Goal: Task Accomplishment & Management: Complete application form

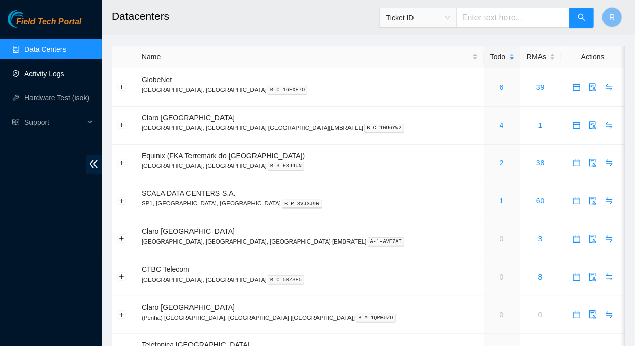
click at [48, 73] on link "Activity Logs" at bounding box center [44, 74] width 40 height 8
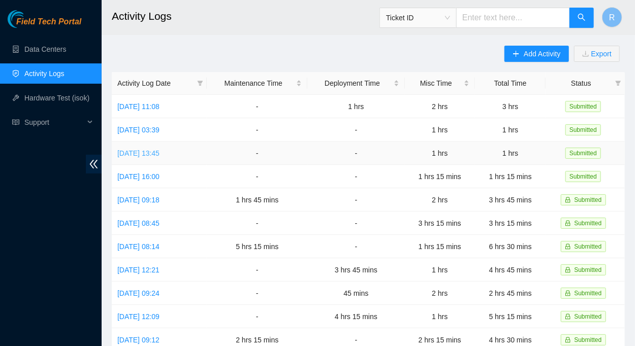
click at [159, 151] on link "[DATE] 13:45" at bounding box center [138, 153] width 42 height 8
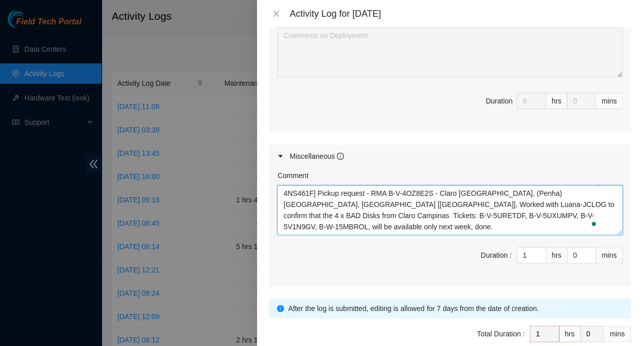
scroll to position [45, 0]
click at [325, 208] on textarea "[DATE], [DATE] 2025 12:45:00-13:45:00 Worked to analyze and be updated on the R…" at bounding box center [449, 210] width 345 height 50
type textarea "[DATE], [DATE] 2025 12:45:00-13:45:00 Worked to analyze and be updated on the R…"
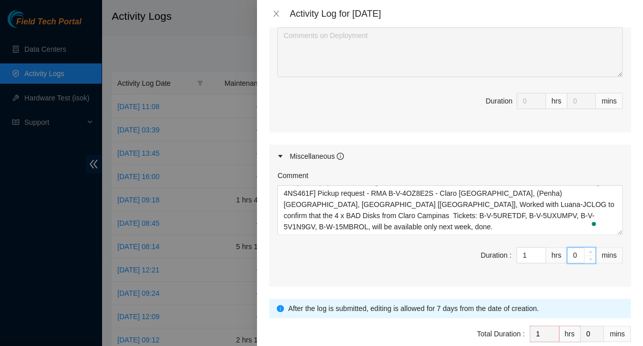
drag, startPoint x: 571, startPoint y: 242, endPoint x: 566, endPoint y: 242, distance: 5.6
click at [567, 248] on input "0" at bounding box center [581, 255] width 28 height 15
type input "1"
type input "15"
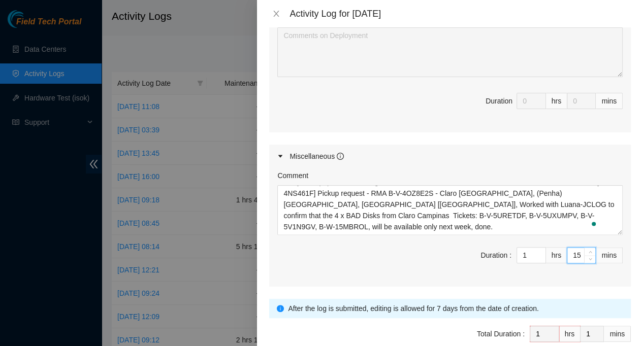
type input "15"
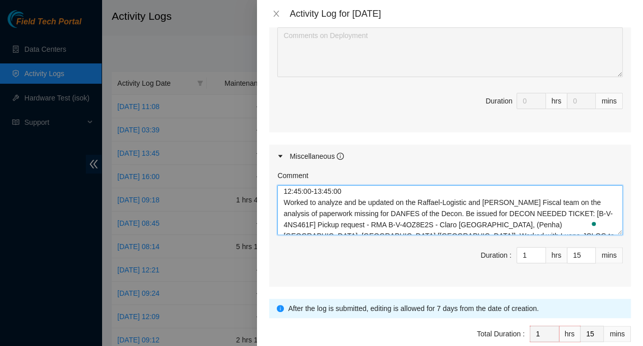
scroll to position [0, 0]
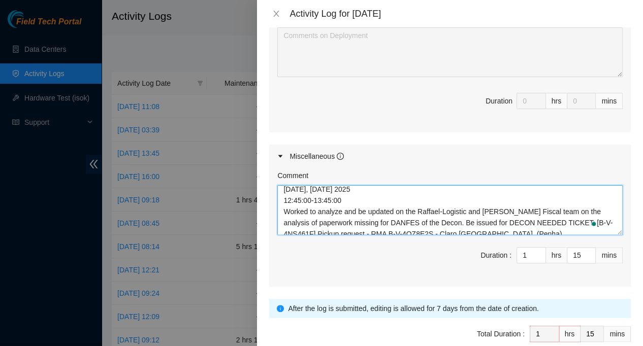
click at [329, 185] on textarea "[DATE], [DATE] 2025 12:45:00-13:45:00 Worked to analyze and be updated on the R…" at bounding box center [449, 210] width 345 height 50
type textarea "[DATE], [DATE] 2025 12:45:00-14:00:00 Worked to analyze and be updated on the R…"
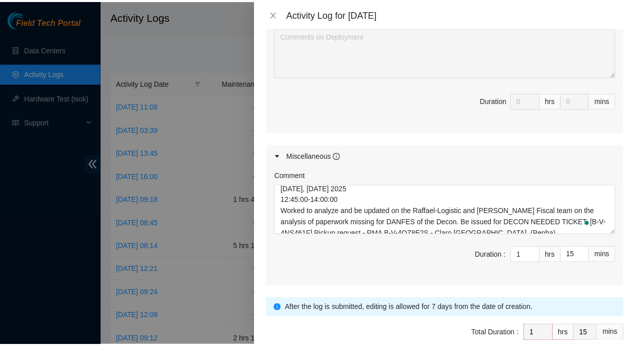
scroll to position [495, 0]
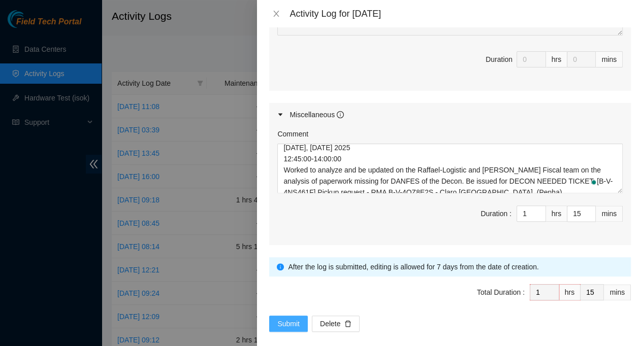
click at [285, 318] on span "Submit" at bounding box center [288, 323] width 22 height 11
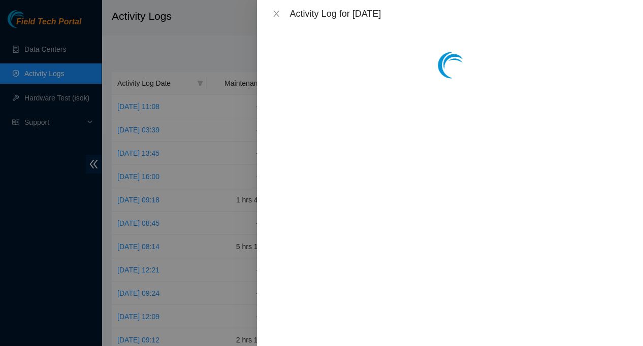
scroll to position [0, 0]
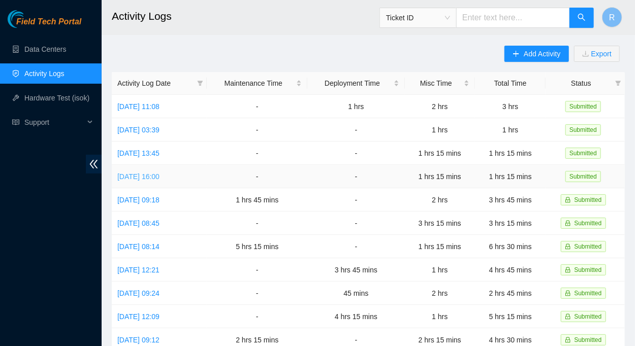
click at [159, 178] on link "[DATE] 16:00" at bounding box center [138, 177] width 42 height 8
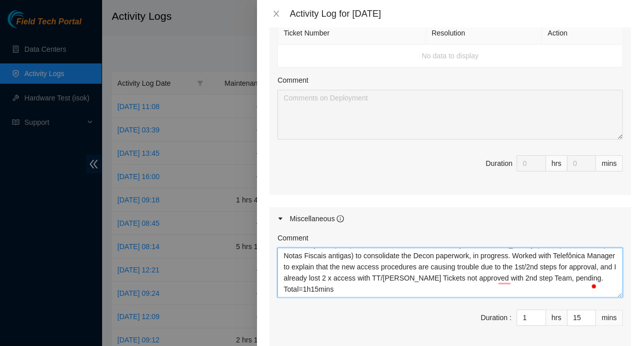
scroll to position [45, 0]
drag, startPoint x: 280, startPoint y: 238, endPoint x: 381, endPoint y: 281, distance: 109.9
click at [381, 281] on div "Comment [DATE], [DATE] 2025 15:00:00-16:15:00 Worked to analyze and help the lo…" at bounding box center [450, 290] width 362 height 119
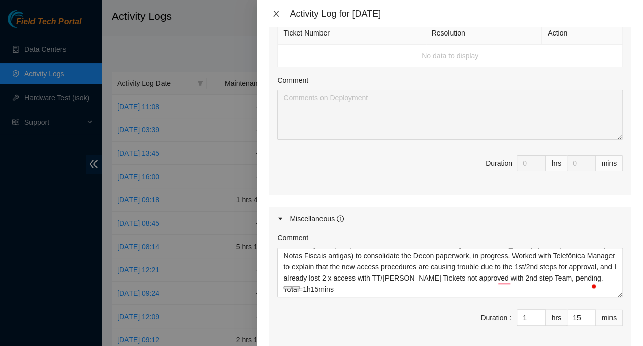
click at [276, 13] on icon "close" at bounding box center [277, 14] width 6 height 6
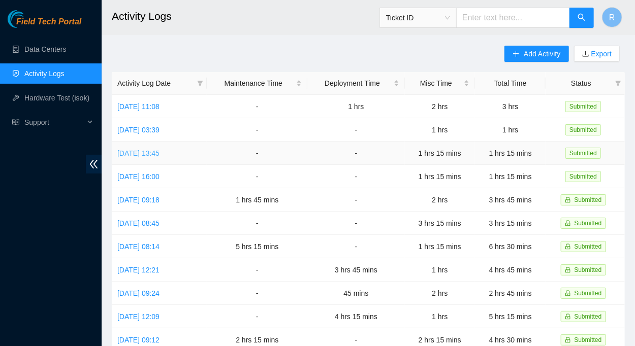
click at [159, 153] on link "[DATE] 13:45" at bounding box center [138, 153] width 42 height 8
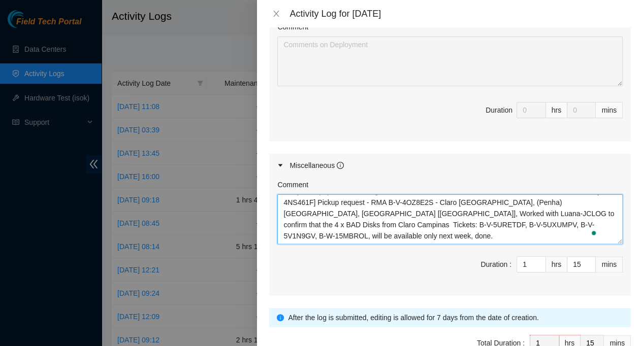
drag, startPoint x: 282, startPoint y: 183, endPoint x: 369, endPoint y: 231, distance: 99.3
click at [369, 231] on div "Comment [DATE], [DATE] 2025 12:45:00-14:00:00 Worked to analyze and be updated …" at bounding box center [450, 236] width 362 height 119
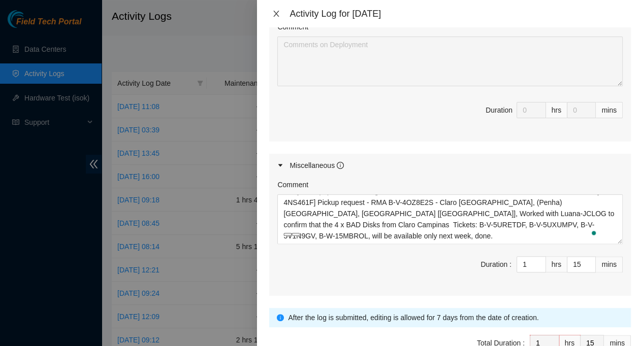
click at [275, 13] on icon "close" at bounding box center [277, 14] width 6 height 6
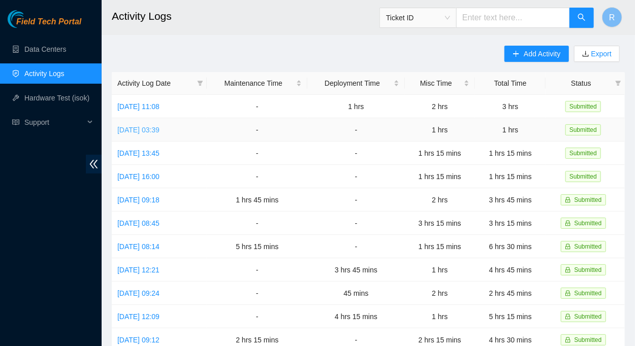
click at [159, 129] on link "[DATE] 03:39" at bounding box center [138, 130] width 42 height 8
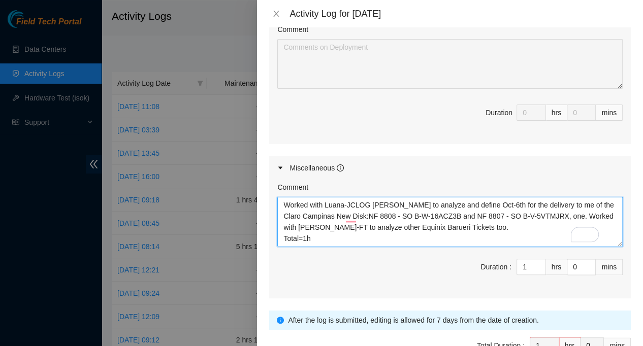
scroll to position [0, 0]
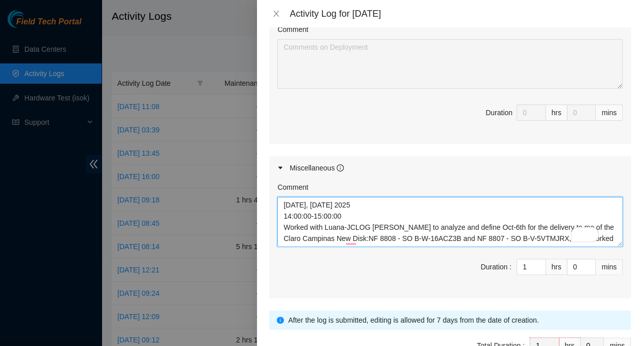
drag, startPoint x: 330, startPoint y: 228, endPoint x: 268, endPoint y: 173, distance: 83.1
click at [268, 173] on div "Note: This activity log is for informational purposes only. You will not be pai…" at bounding box center [450, 186] width 386 height 319
click at [275, 11] on icon "close" at bounding box center [276, 14] width 8 height 8
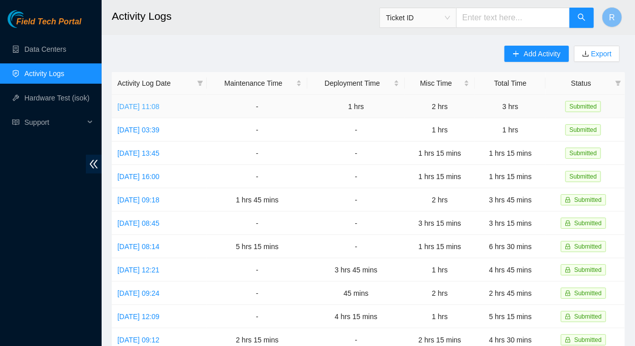
click at [159, 106] on link "[DATE] 11:08" at bounding box center [138, 107] width 42 height 8
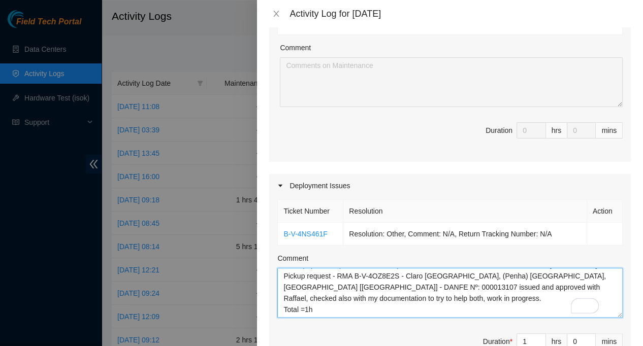
scroll to position [45, 0]
drag, startPoint x: 282, startPoint y: 263, endPoint x: 382, endPoint y: 307, distance: 109.1
click at [382, 307] on div "Ticket Number Resolution Action B-V-4NS461F Resolution: Other, Comment: N/A, Re…" at bounding box center [450, 285] width 362 height 175
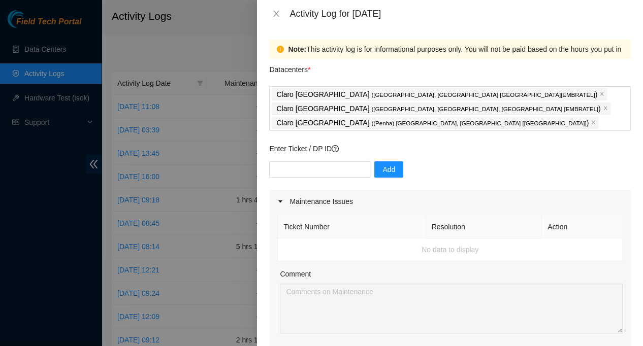
scroll to position [291, 0]
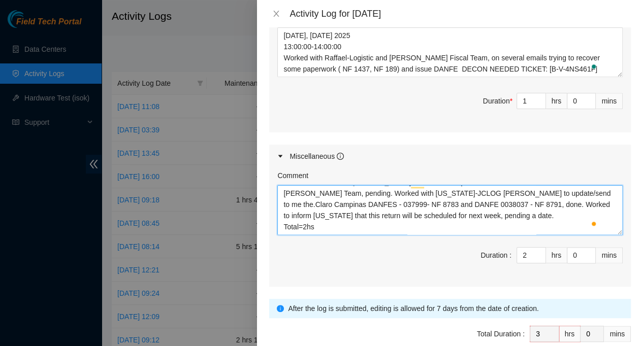
drag, startPoint x: 280, startPoint y: 174, endPoint x: 387, endPoint y: 227, distance: 119.2
click at [387, 227] on div "Comment [DATE], [DATE] 2025 09:00:00-11:00:00 Worked to try to add Claro Ingles…" at bounding box center [450, 227] width 362 height 119
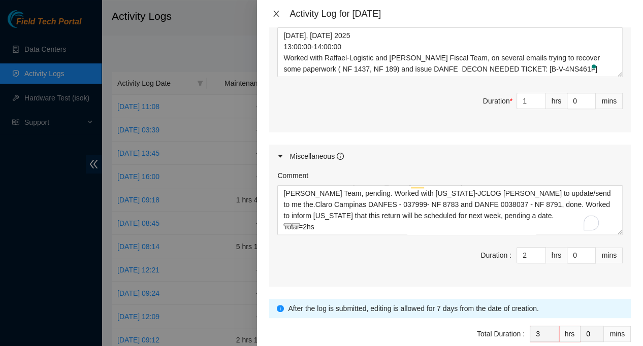
click at [275, 13] on icon "close" at bounding box center [276, 14] width 8 height 8
